Goal: Information Seeking & Learning: Learn about a topic

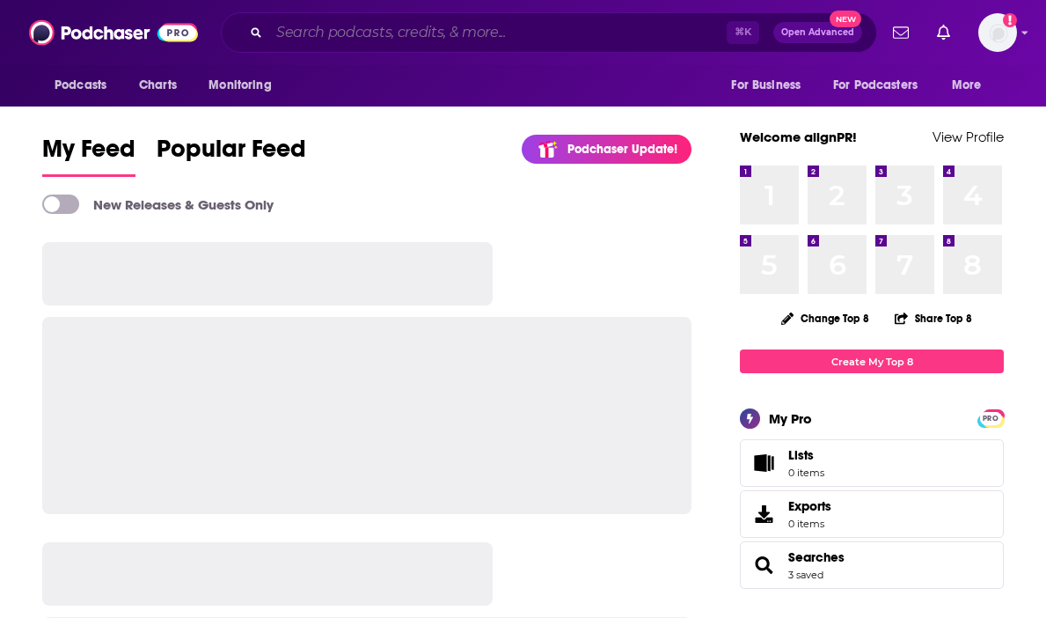
click at [338, 39] on input "Search podcasts, credits, & more..." at bounding box center [498, 32] width 458 height 28
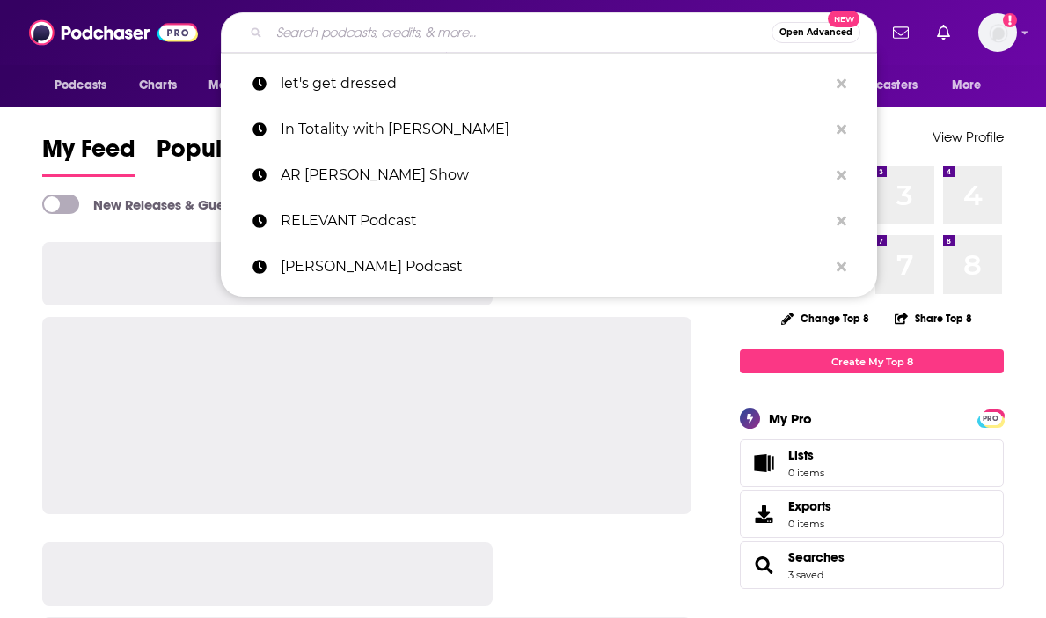
paste input "Science of Perception Box"
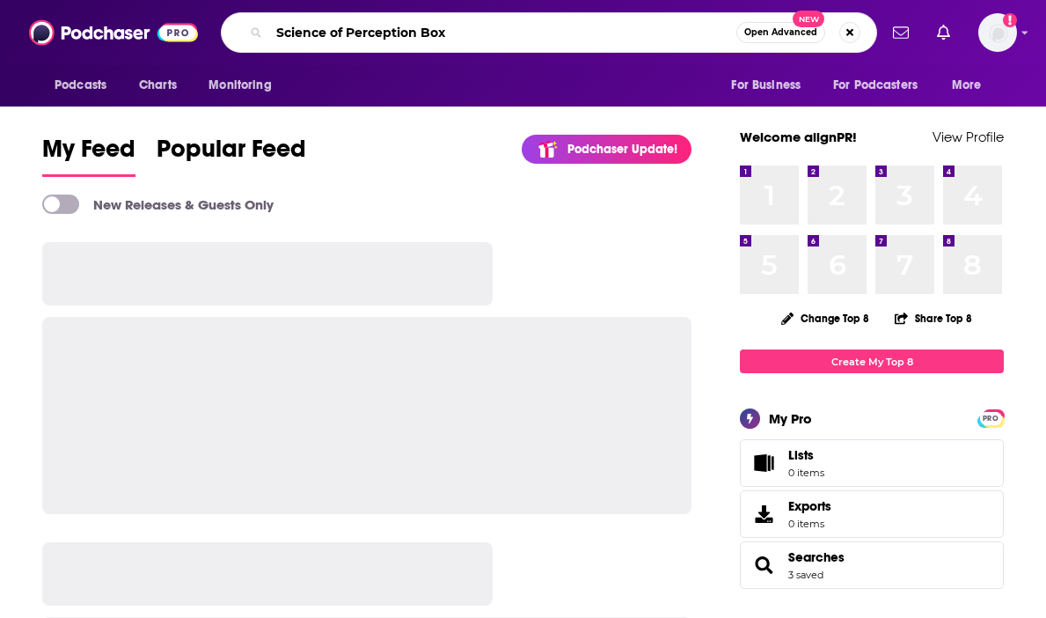
type input "Science of Perception Box"
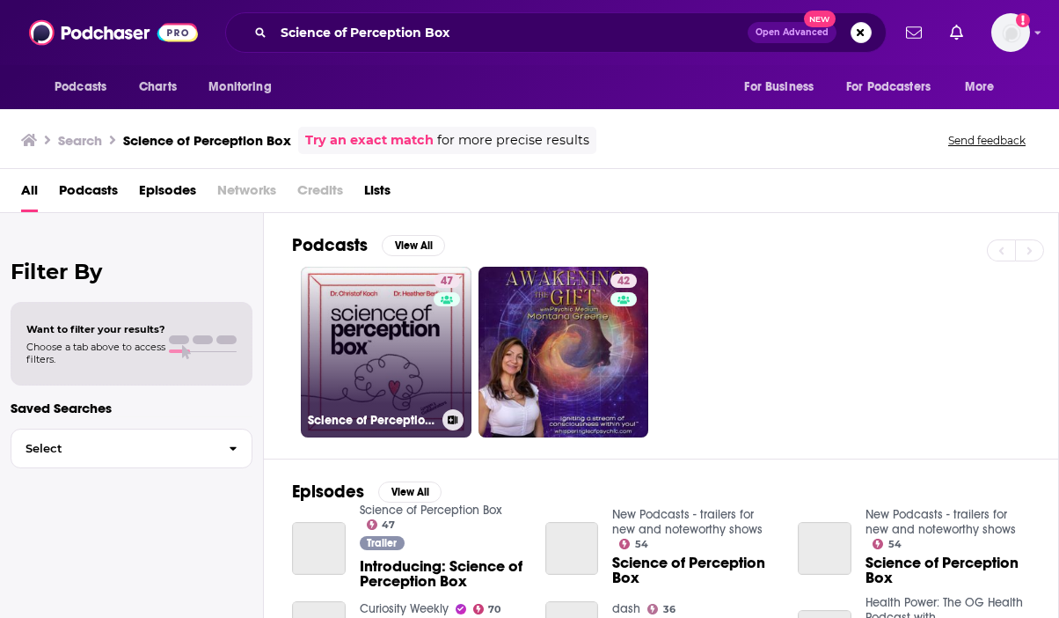
click at [392, 343] on link "47 Science of Perception Box" at bounding box center [386, 352] width 171 height 171
